Goal: Navigation & Orientation: Find specific page/section

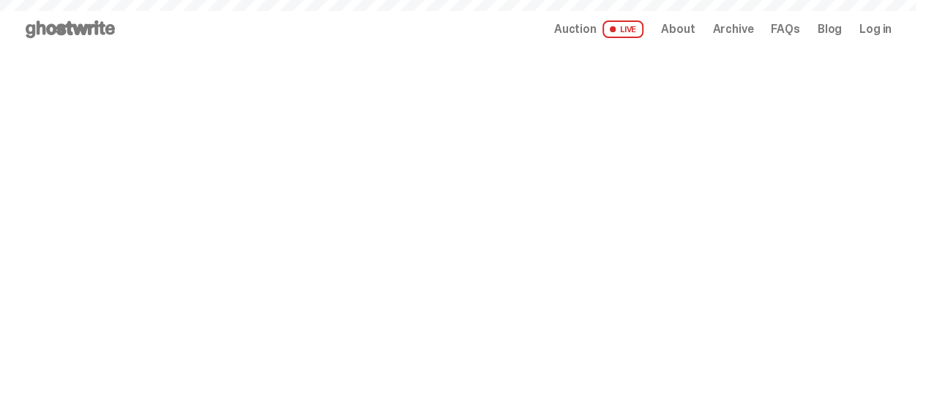
click at [684, 29] on span "About" at bounding box center [678, 29] width 34 height 12
click at [688, 23] on span "About" at bounding box center [678, 29] width 34 height 12
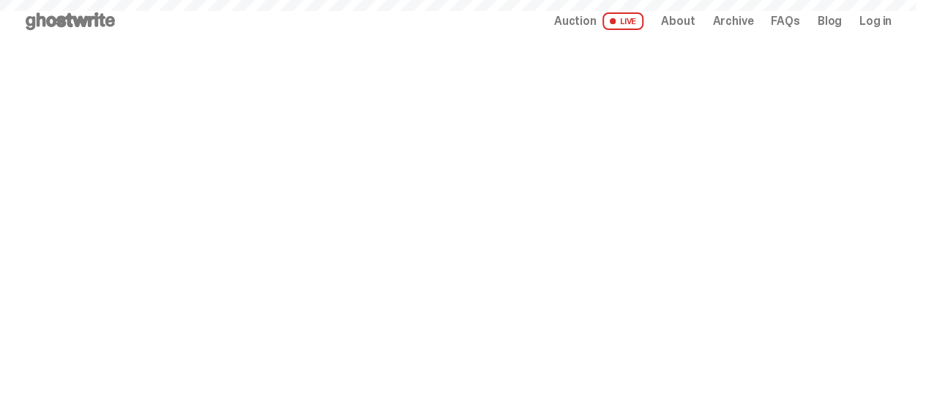
scroll to position [7, 0]
click at [676, 17] on span "About" at bounding box center [678, 22] width 34 height 12
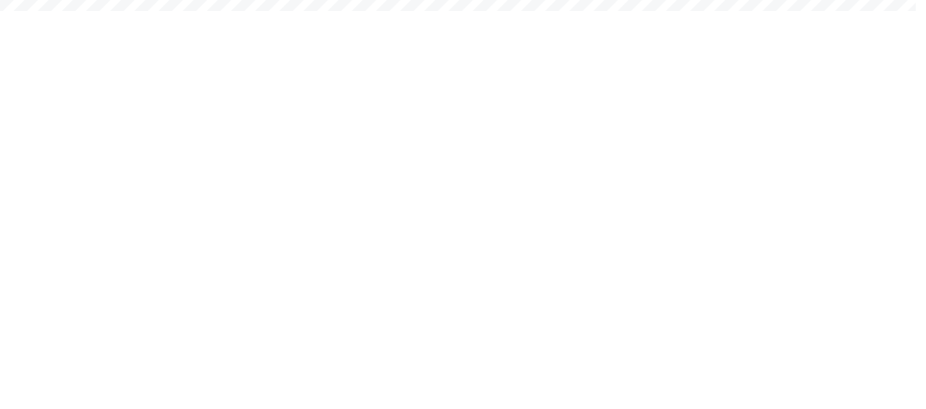
scroll to position [465, 0]
